Goal: Check status: Check status

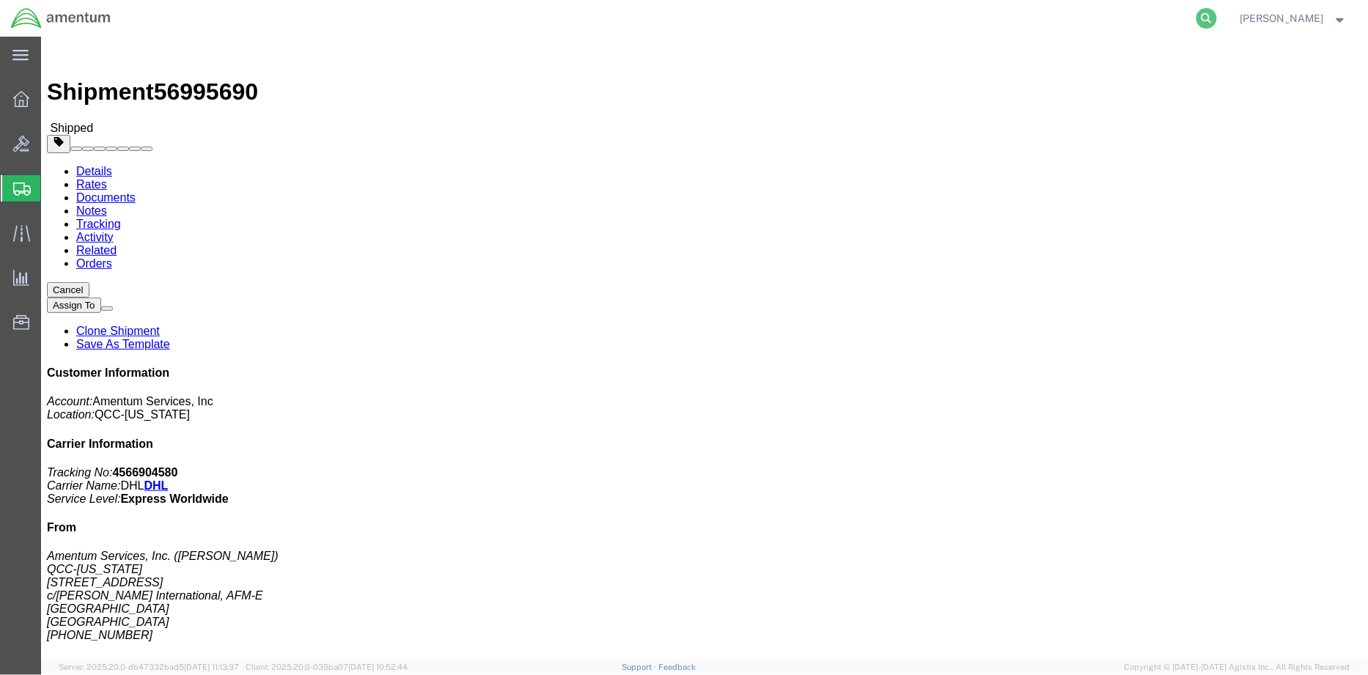
click at [1217, 18] on icon at bounding box center [1207, 18] width 21 height 21
click at [785, 15] on input "search" at bounding box center [974, 18] width 446 height 35
paste input "56963834"
type input "56963834"
click at [1217, 18] on icon at bounding box center [1207, 18] width 21 height 21
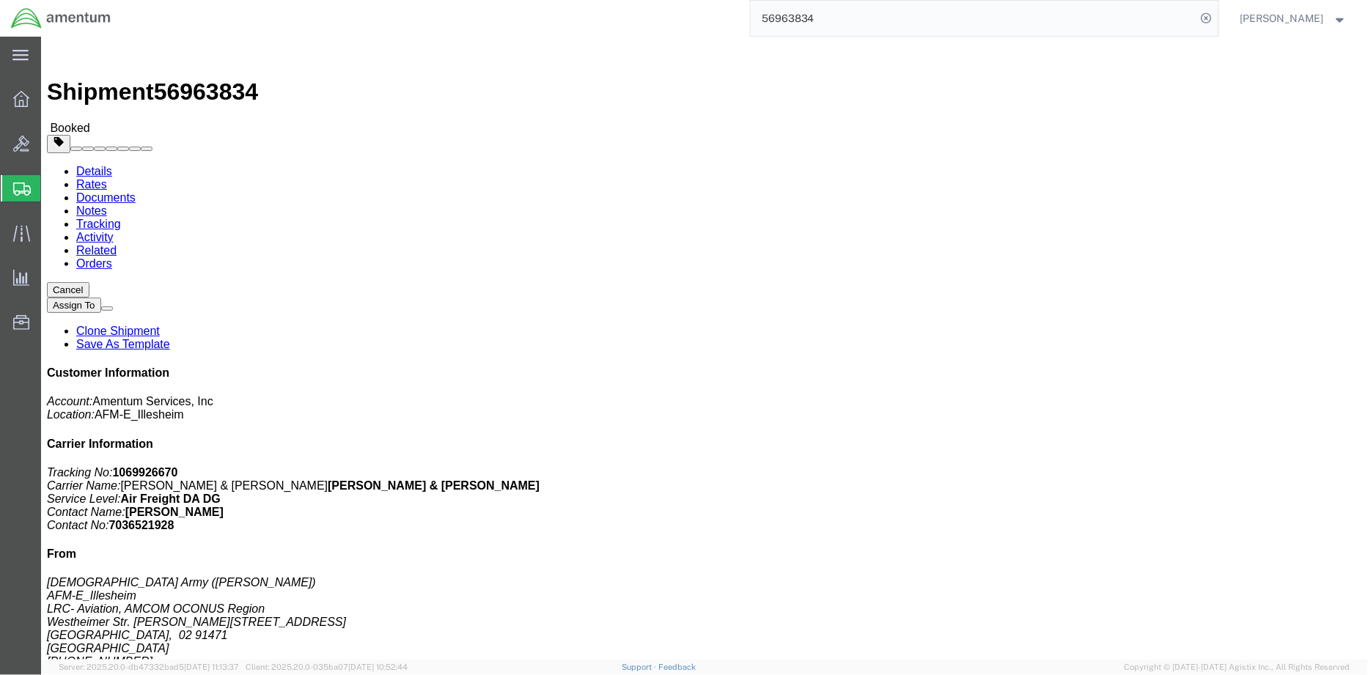
click link "Documents"
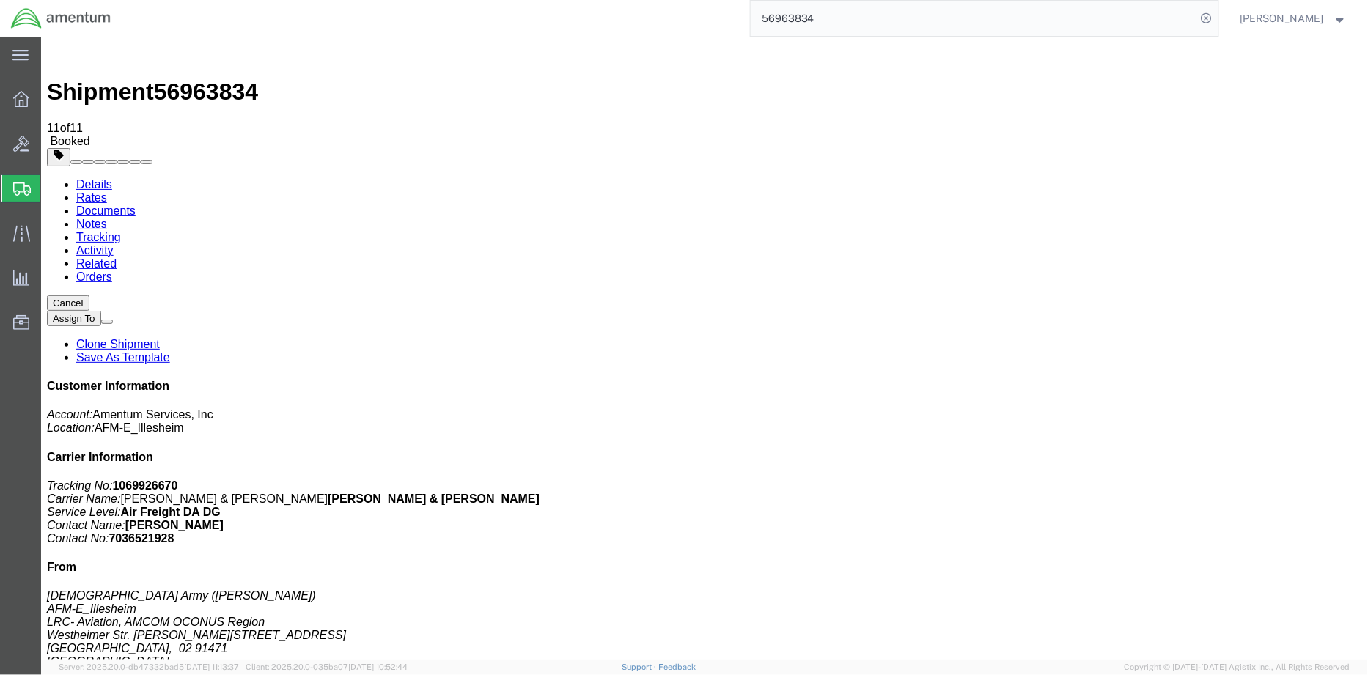
drag, startPoint x: 242, startPoint y: 52, endPoint x: 166, endPoint y: 51, distance: 76.3
click at [166, 51] on div "Shipment 56963834 11 of 11 Booked" at bounding box center [704, 95] width 1316 height 106
copy span "56963834"
drag, startPoint x: 1221, startPoint y: 221, endPoint x: 1167, endPoint y: 217, distance: 53.7
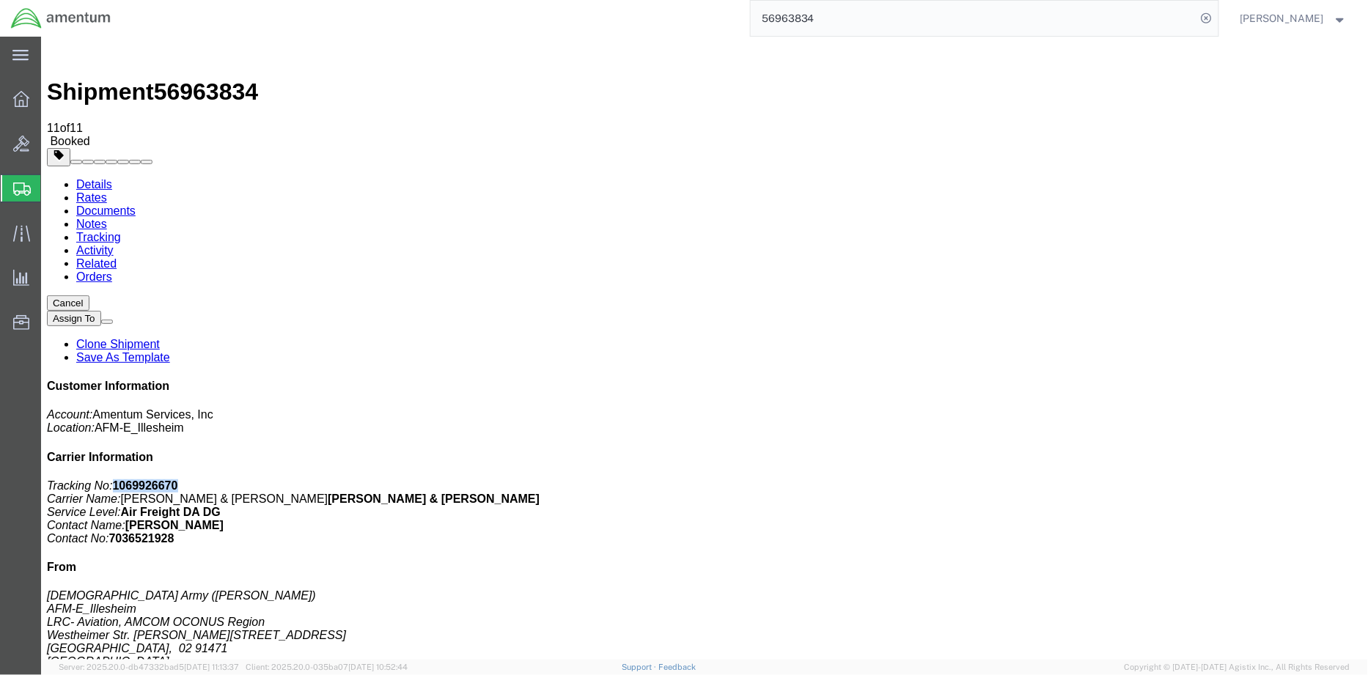
click at [1163, 479] on p "Tracking No: 1069926670 Carrier Name: Kuehne & Nagel Kuehne & Nagel Service Lev…" at bounding box center [704, 512] width 1316 height 66
copy b "1069926670"
click at [83, 177] on link "Details" at bounding box center [94, 183] width 36 height 12
drag, startPoint x: 1171, startPoint y: 191, endPoint x: 1115, endPoint y: 188, distance: 55.8
click p "Tracking No: 1069926670 Carrier Name: Kuehne & Nagel Kuehne & Nagel Service Lev…"
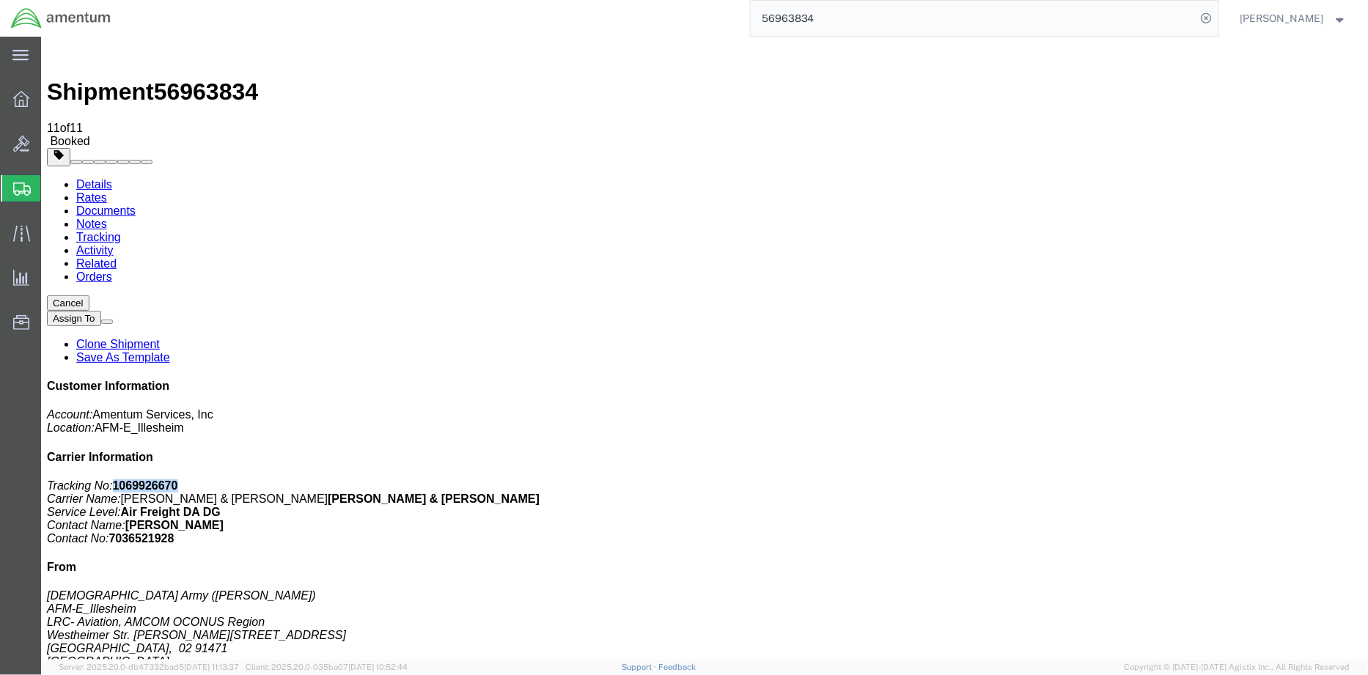
copy b "1069926670"
drag, startPoint x: 157, startPoint y: 54, endPoint x: 202, endPoint y: 62, distance: 46.2
click link "Documents"
click at [106, 191] on link "Rates" at bounding box center [91, 197] width 31 height 12
